Goal: Task Accomplishment & Management: Manage account settings

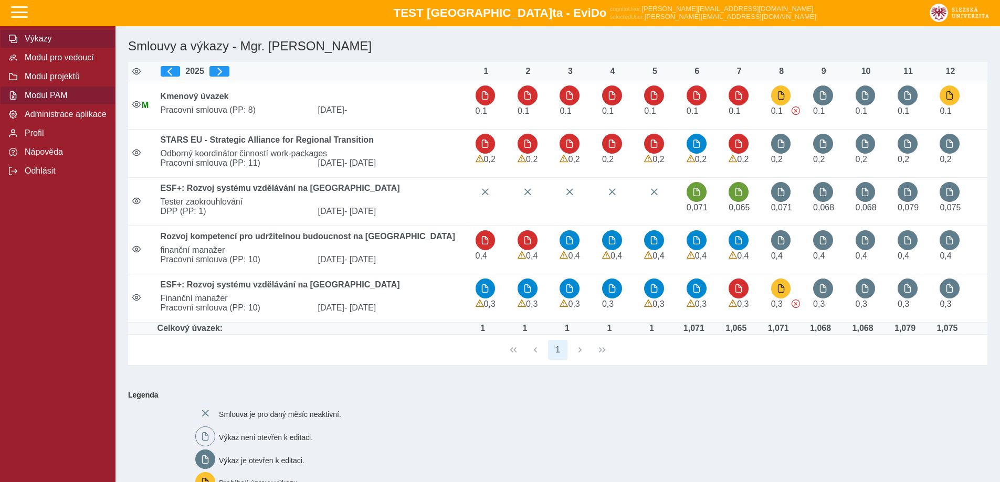
click at [55, 100] on span "Modul PAM" at bounding box center [64, 95] width 85 height 9
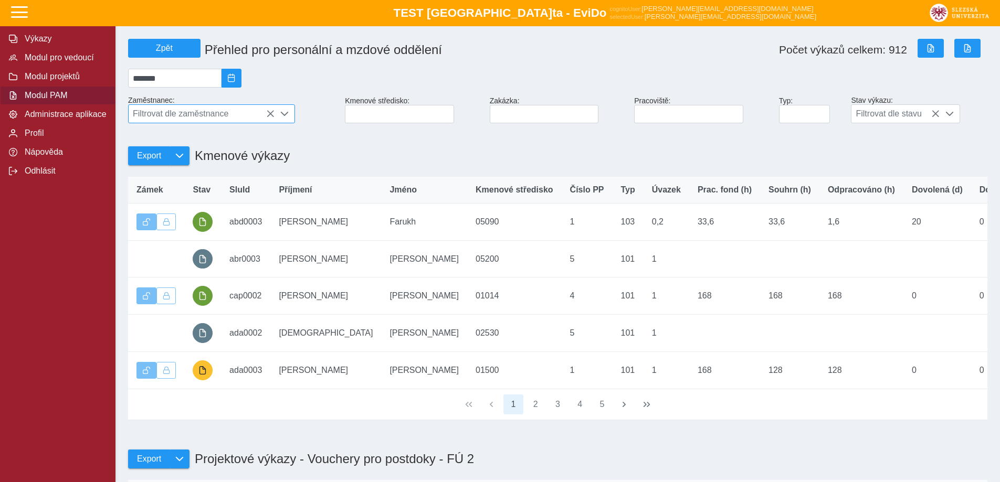
click at [197, 121] on span "Filtrovat dle zaměstnance" at bounding box center [202, 114] width 146 height 18
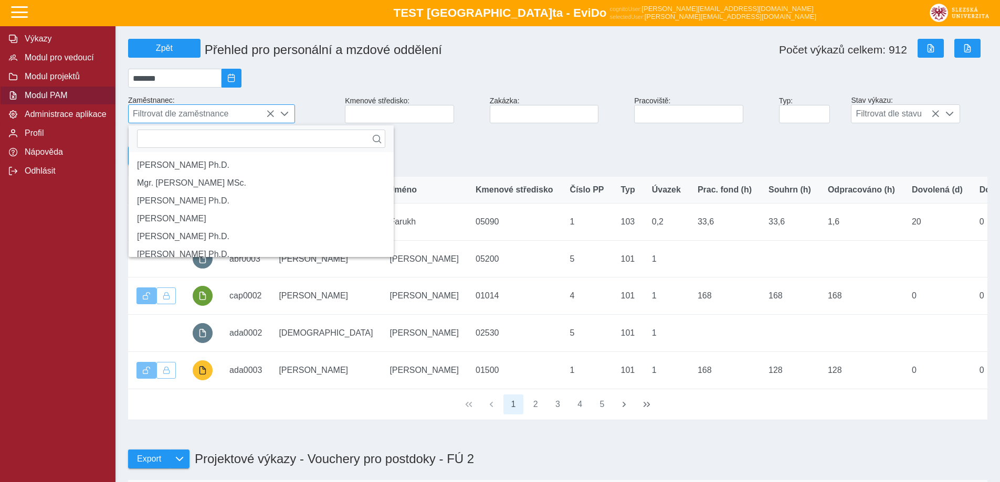
scroll to position [7, 47]
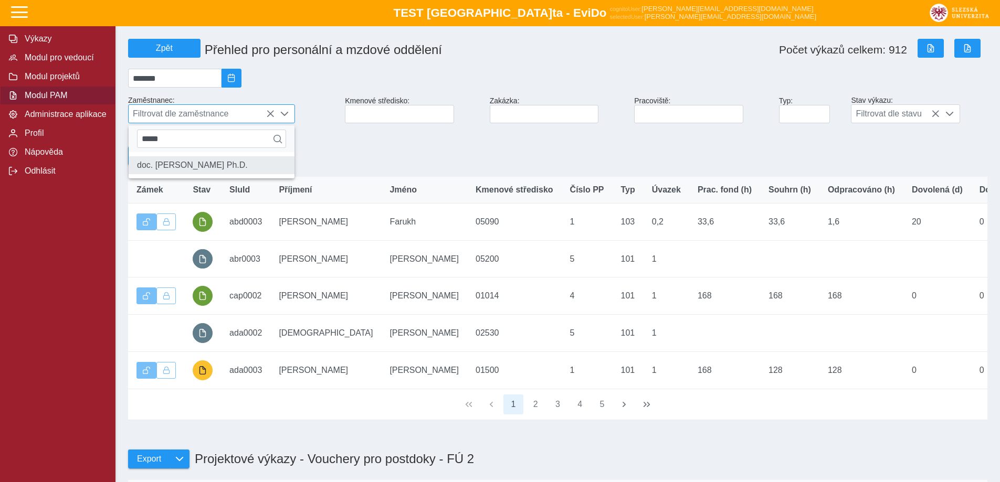
type input "*****"
click at [224, 173] on li "doc. [PERSON_NAME] Ph.D." at bounding box center [212, 165] width 166 height 18
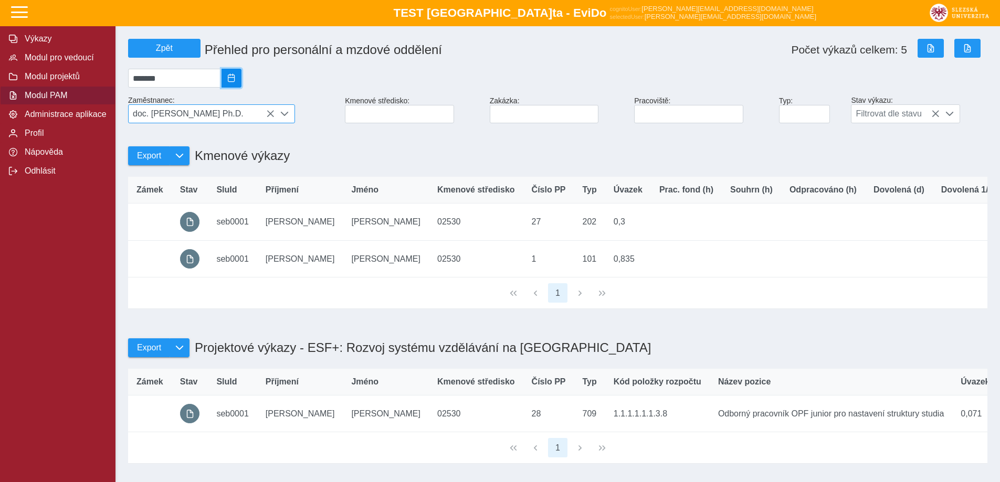
click at [241, 77] on button "2025/08" at bounding box center [232, 78] width 20 height 19
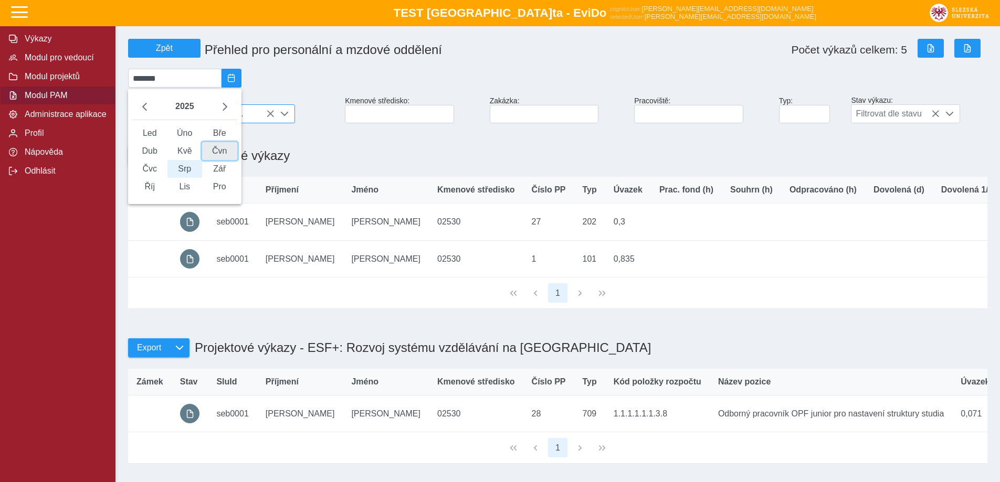
click at [223, 160] on span "Čvn" at bounding box center [219, 151] width 35 height 18
type input "*******"
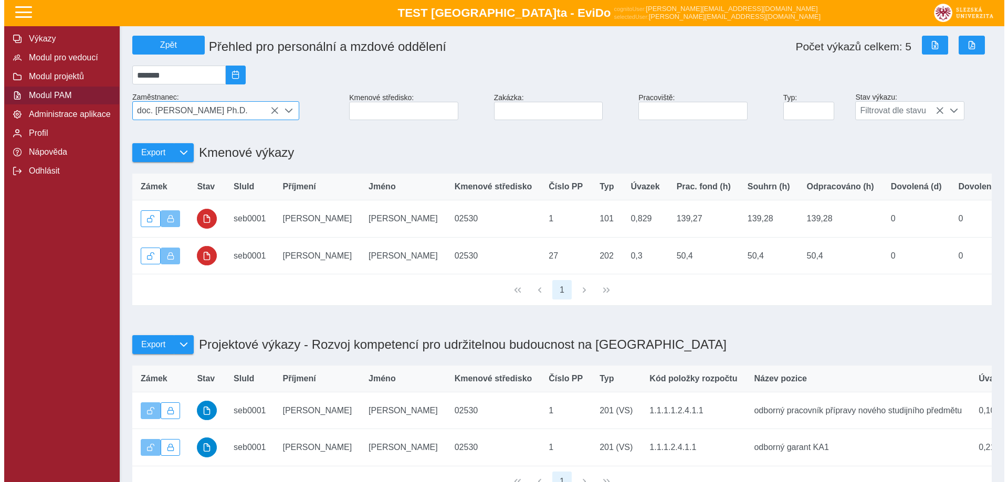
scroll to position [0, 0]
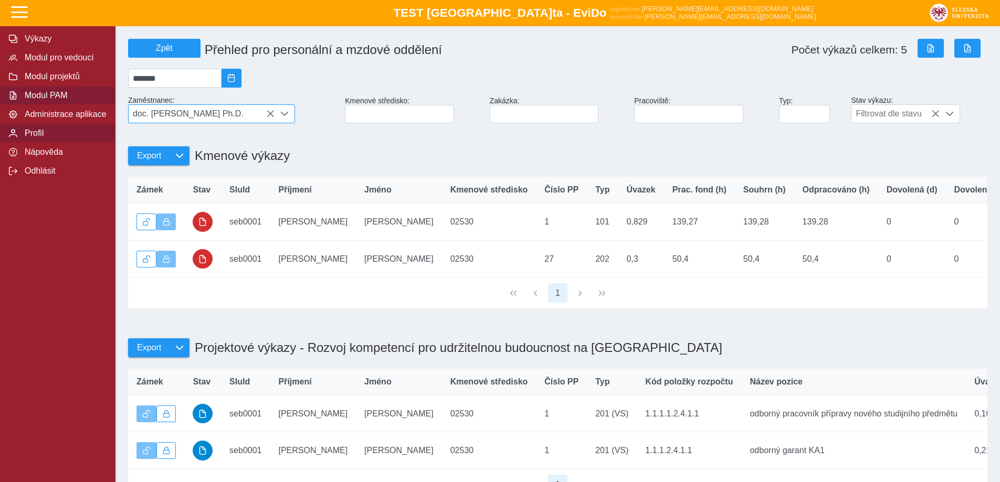
click at [64, 138] on span "Profil" at bounding box center [64, 133] width 85 height 9
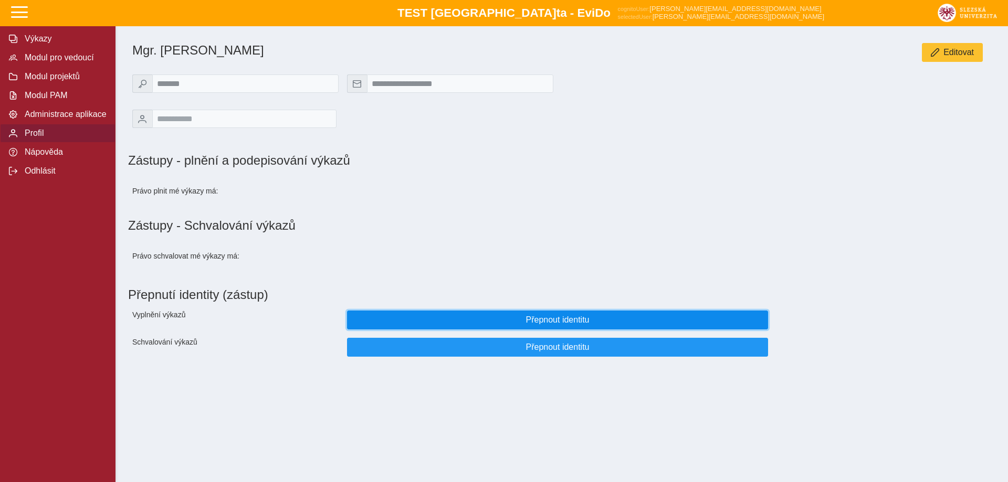
click at [606, 325] on span "Přepnout identitu" at bounding box center [557, 319] width 403 height 9
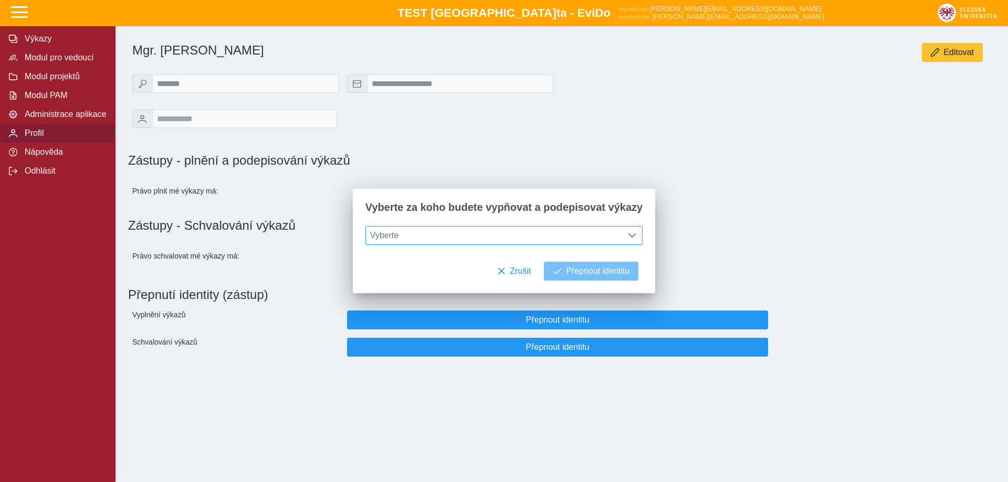
click at [544, 241] on span "Vyberte" at bounding box center [494, 236] width 257 height 18
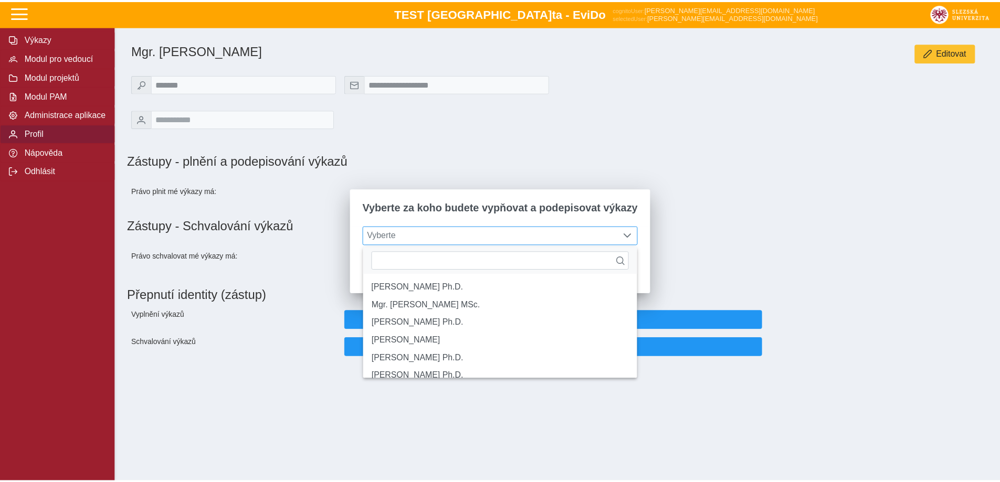
scroll to position [7, 47]
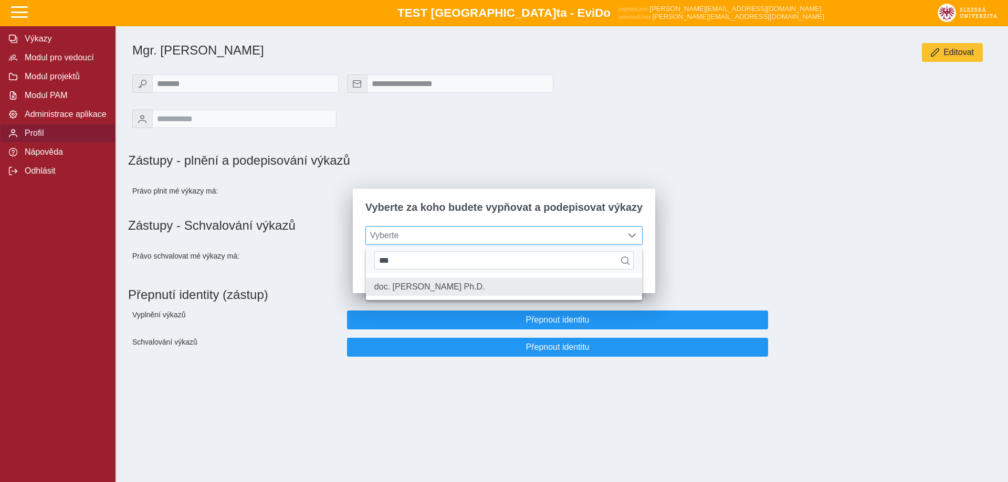
type input "***"
click at [519, 281] on li "doc. [PERSON_NAME] Ph.D." at bounding box center [504, 287] width 276 height 18
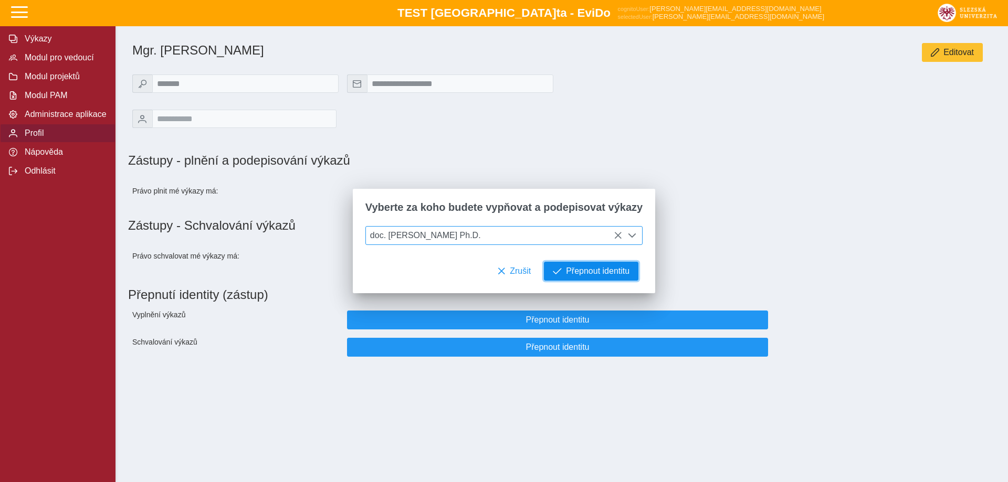
click at [586, 275] on span "Přepnout identitu" at bounding box center [598, 271] width 64 height 9
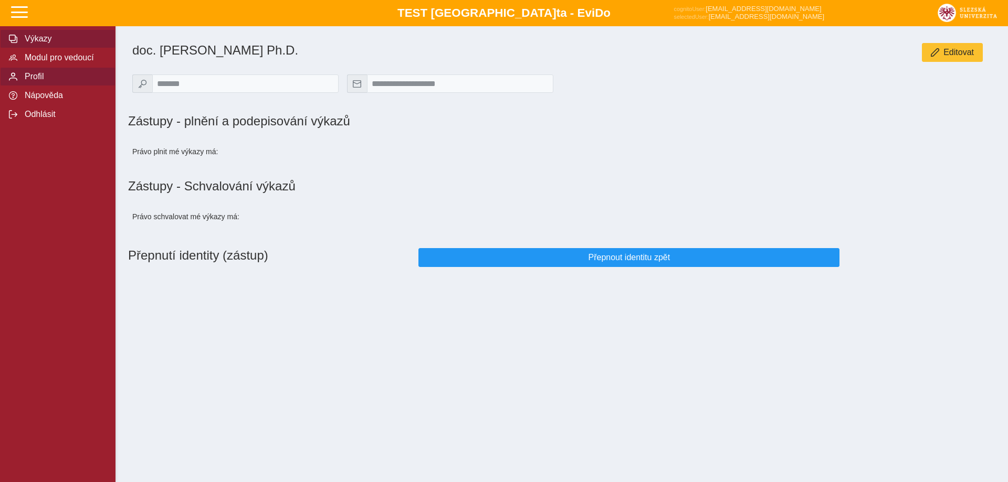
click at [48, 38] on span "Výkazy" at bounding box center [64, 38] width 85 height 9
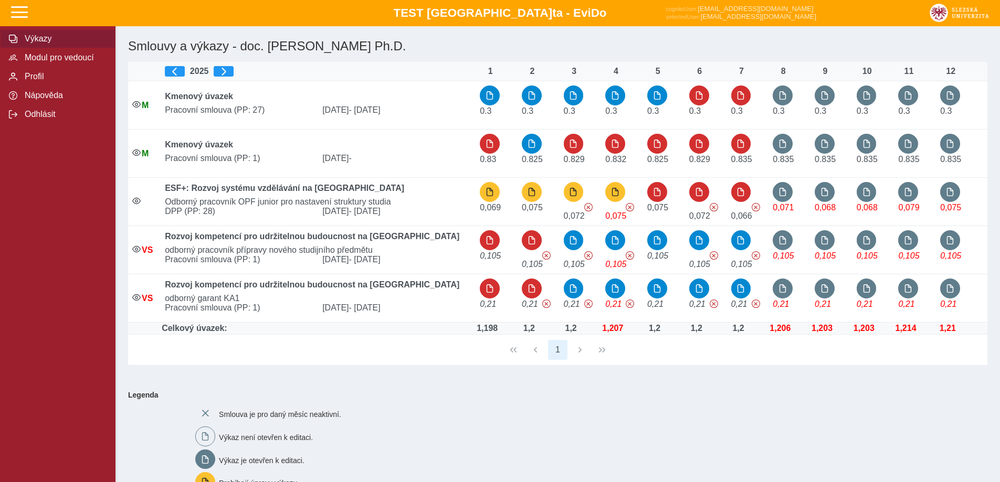
click at [178, 78] on th "2025" at bounding box center [318, 71] width 315 height 19
click at [178, 71] on span "button" at bounding box center [175, 71] width 8 height 8
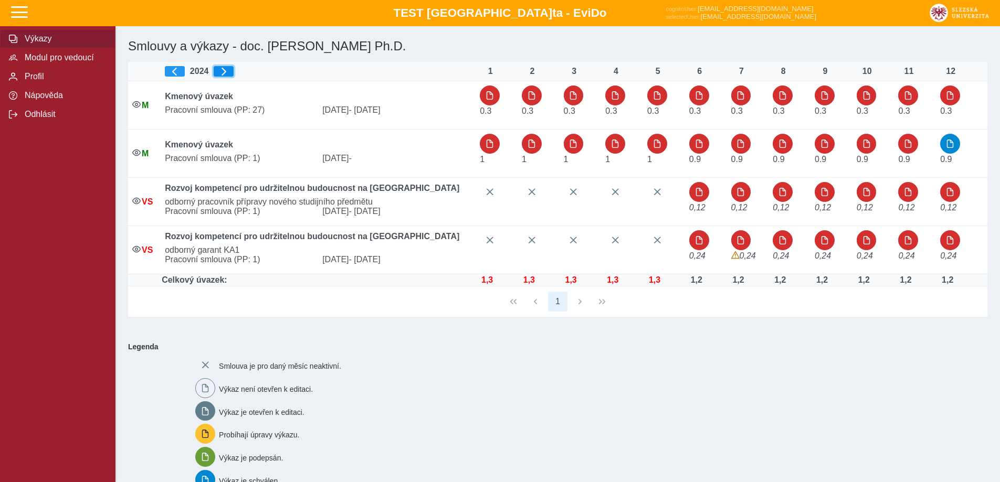
click at [231, 73] on button "button" at bounding box center [224, 71] width 20 height 10
